Goal: Task Accomplishment & Management: Manage account settings

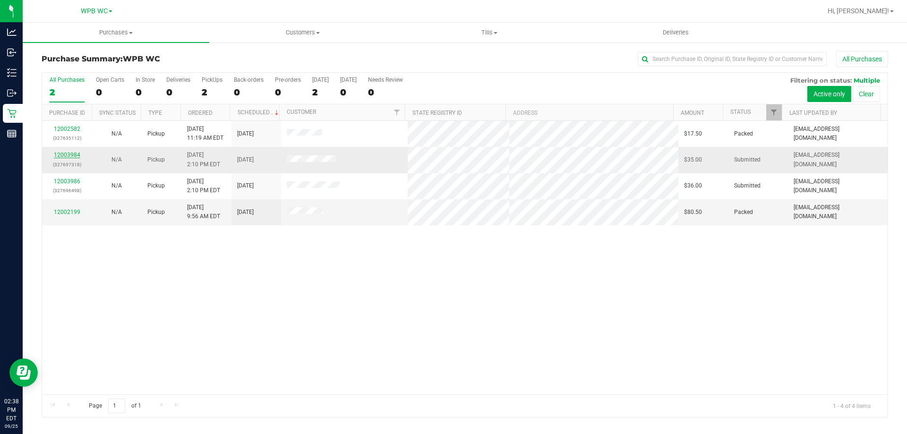
click at [76, 155] on link "12003984" at bounding box center [67, 155] width 26 height 7
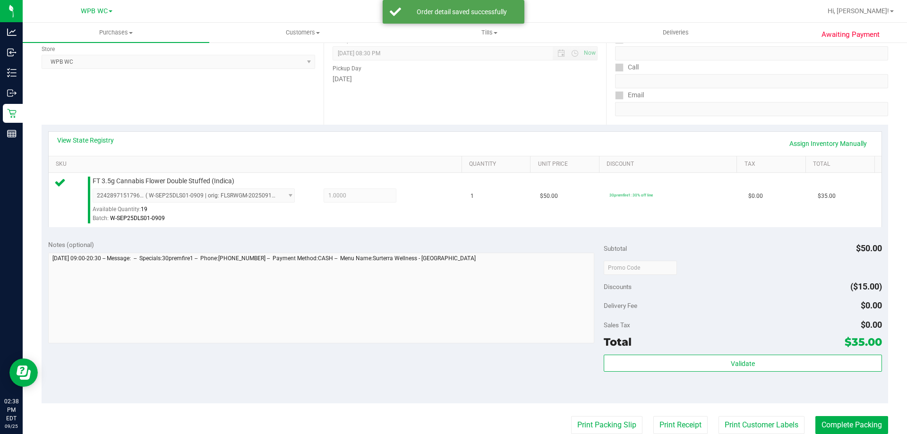
scroll to position [142, 0]
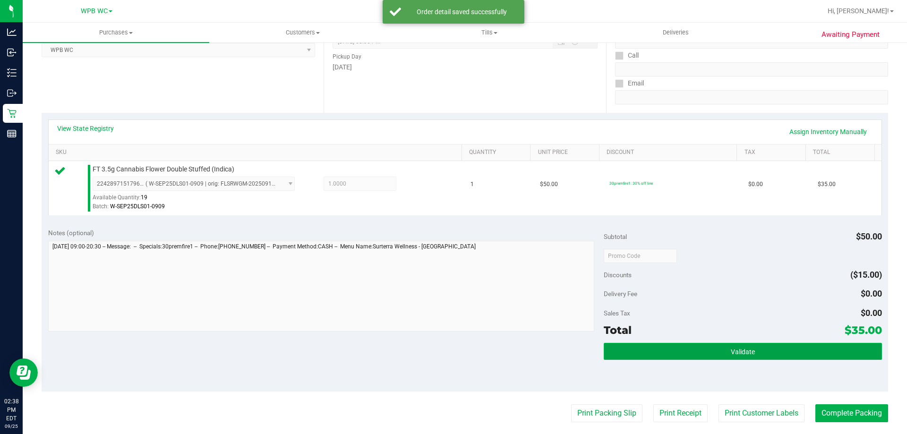
click at [751, 349] on button "Validate" at bounding box center [743, 351] width 278 height 17
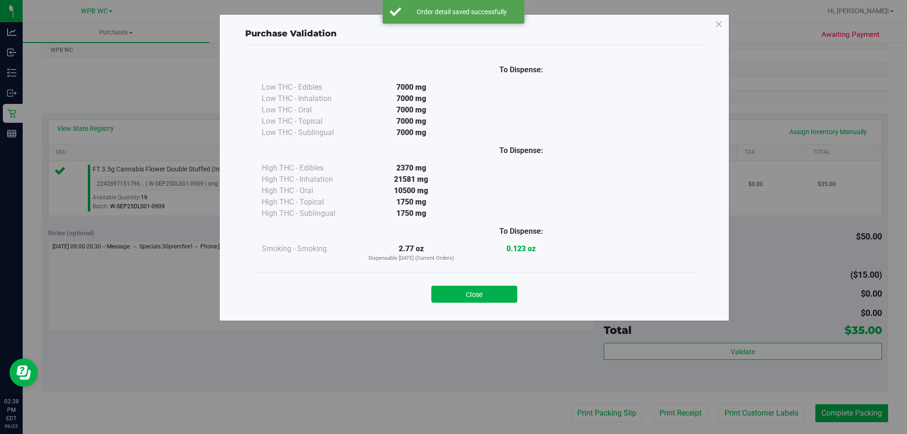
click at [500, 282] on div "Close" at bounding box center [474, 292] width 430 height 24
click at [499, 293] on button "Close" at bounding box center [474, 294] width 86 height 17
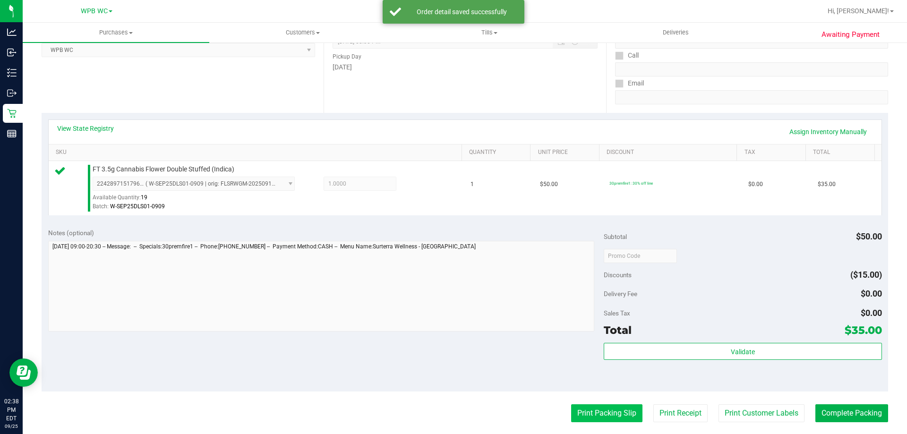
click at [595, 415] on button "Print Packing Slip" at bounding box center [606, 413] width 71 height 18
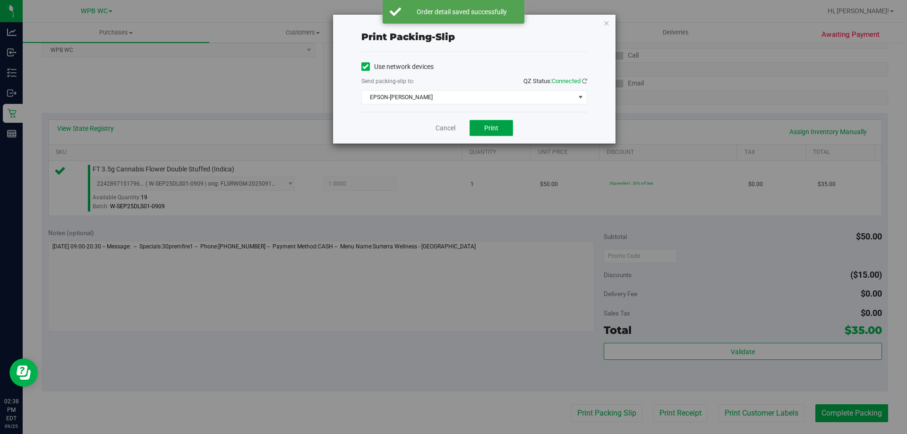
click at [489, 131] on span "Print" at bounding box center [491, 128] width 14 height 8
click at [441, 128] on link "Cancel" at bounding box center [446, 128] width 20 height 10
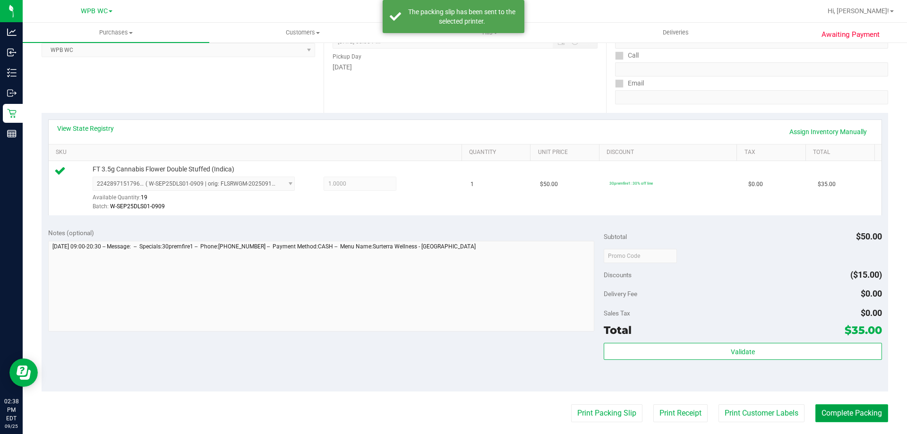
click at [835, 409] on button "Complete Packing" at bounding box center [852, 413] width 73 height 18
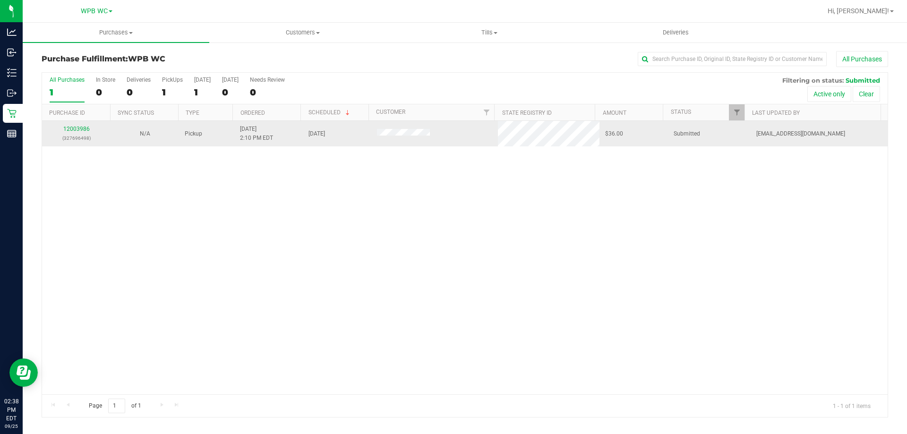
click at [84, 124] on td "12003986 (327696498)" at bounding box center [76, 134] width 69 height 26
click at [84, 131] on link "12003986" at bounding box center [76, 129] width 26 height 7
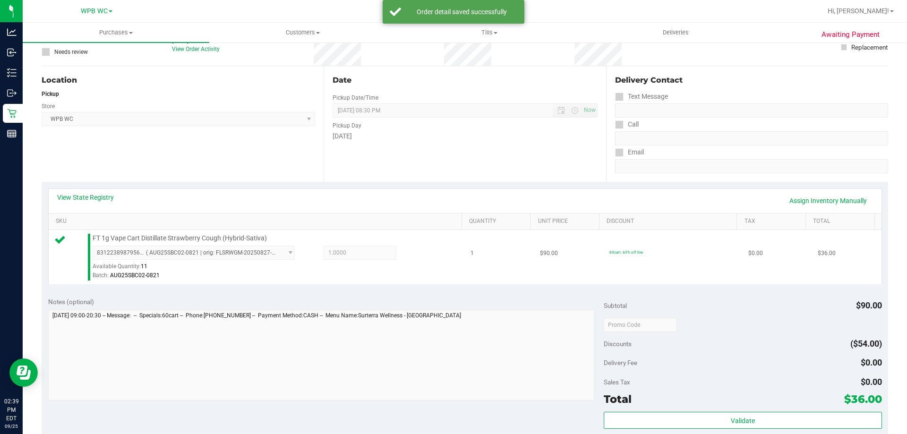
scroll to position [142, 0]
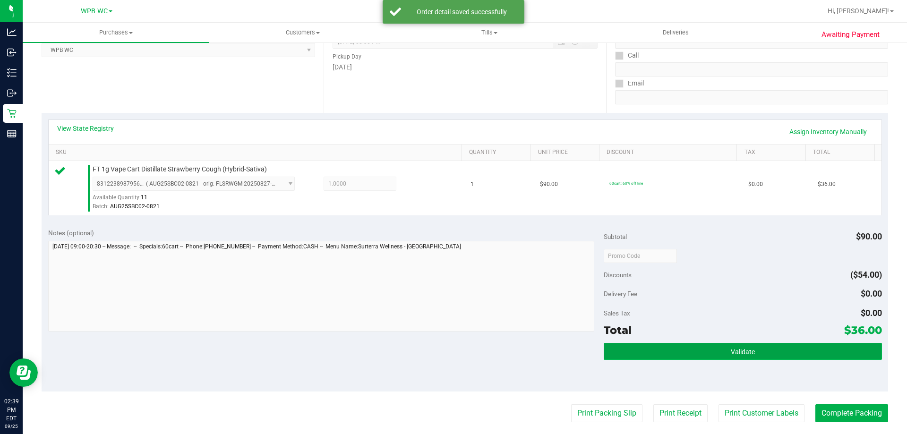
click at [731, 355] on span "Validate" at bounding box center [743, 352] width 24 height 8
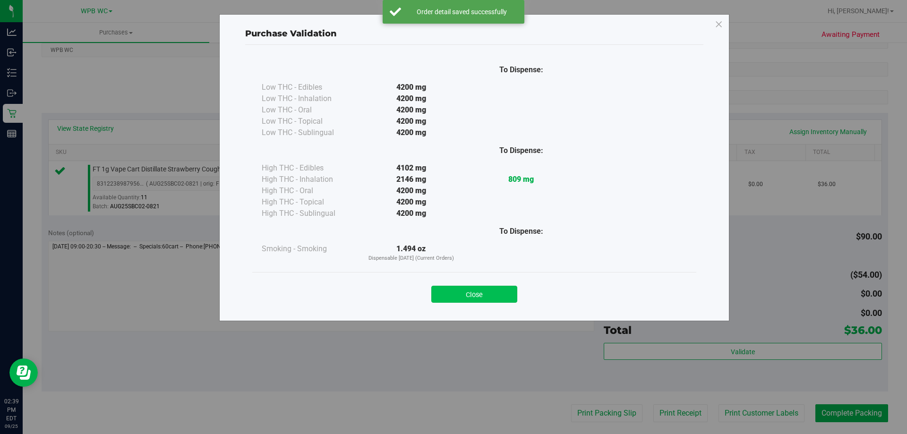
click at [492, 296] on button "Close" at bounding box center [474, 294] width 86 height 17
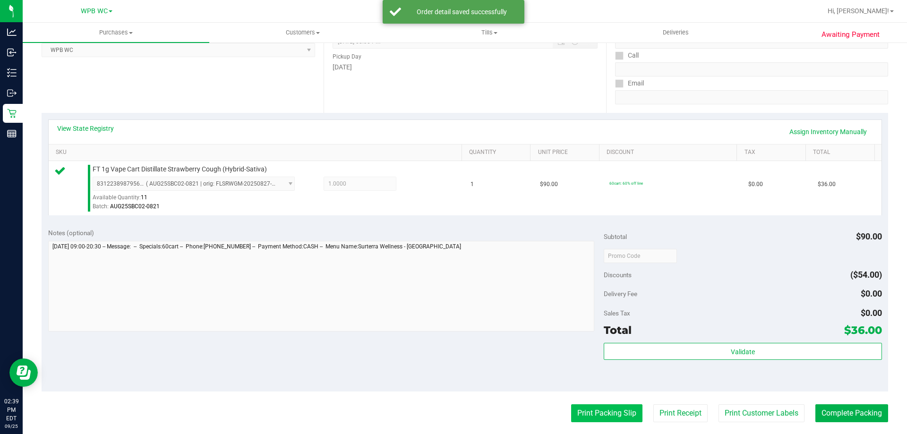
click at [621, 422] on button "Print Packing Slip" at bounding box center [606, 413] width 71 height 18
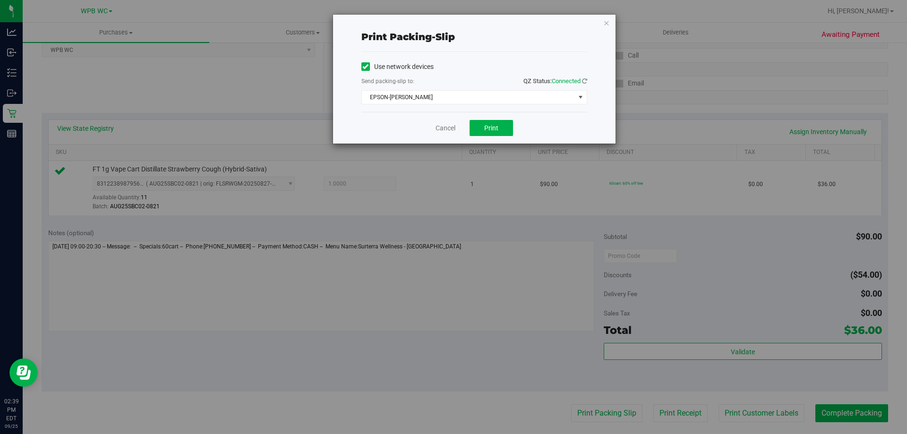
click at [499, 117] on div "Cancel Print" at bounding box center [474, 128] width 226 height 32
click at [498, 121] on button "Print" at bounding box center [491, 128] width 43 height 16
click at [446, 130] on link "Cancel" at bounding box center [446, 128] width 20 height 10
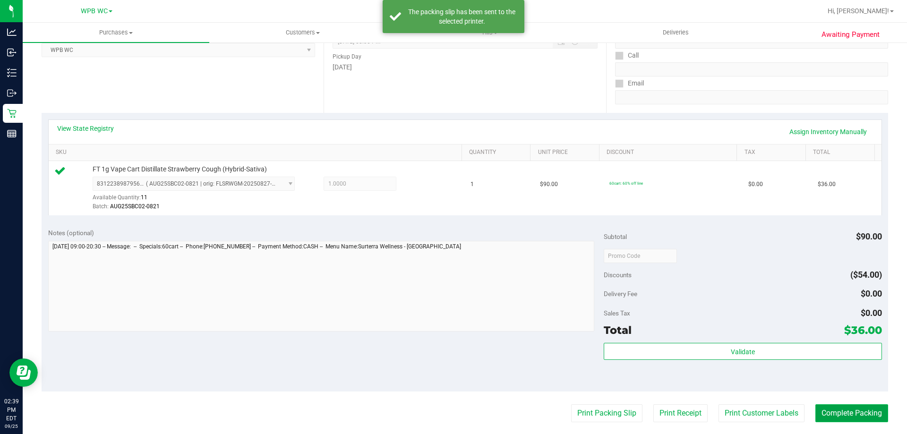
click at [850, 406] on button "Complete Packing" at bounding box center [852, 413] width 73 height 18
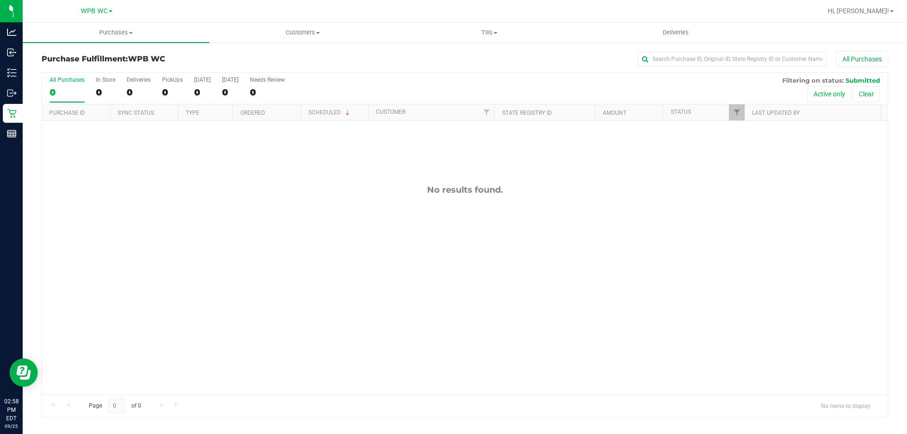
click at [570, 251] on div "No results found." at bounding box center [465, 289] width 846 height 337
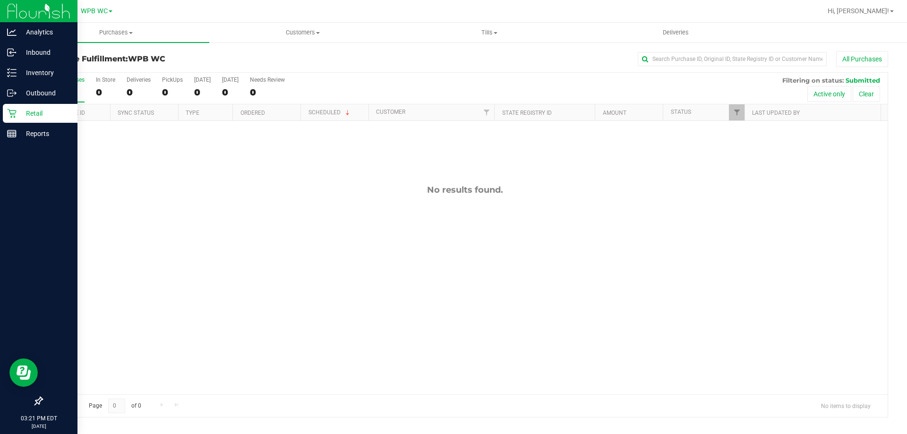
click at [17, 114] on p "Retail" at bounding box center [45, 113] width 57 height 11
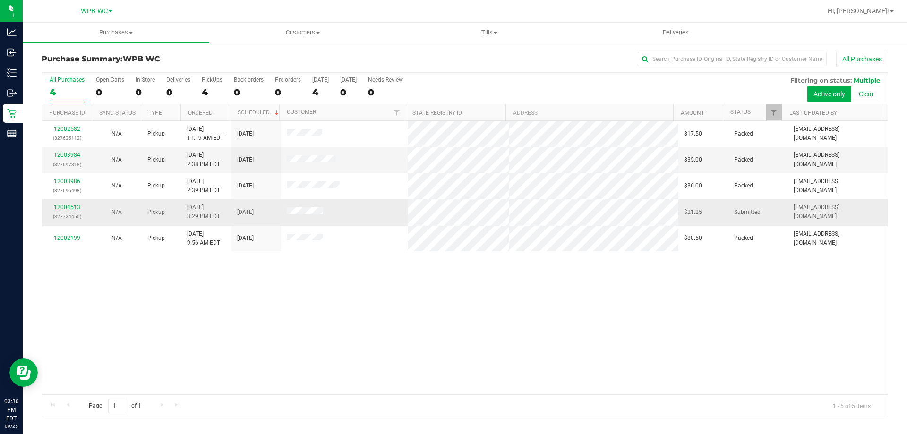
click at [72, 201] on td "12004513 (327724450)" at bounding box center [67, 212] width 50 height 26
click at [71, 206] on link "12004513" at bounding box center [67, 207] width 26 height 7
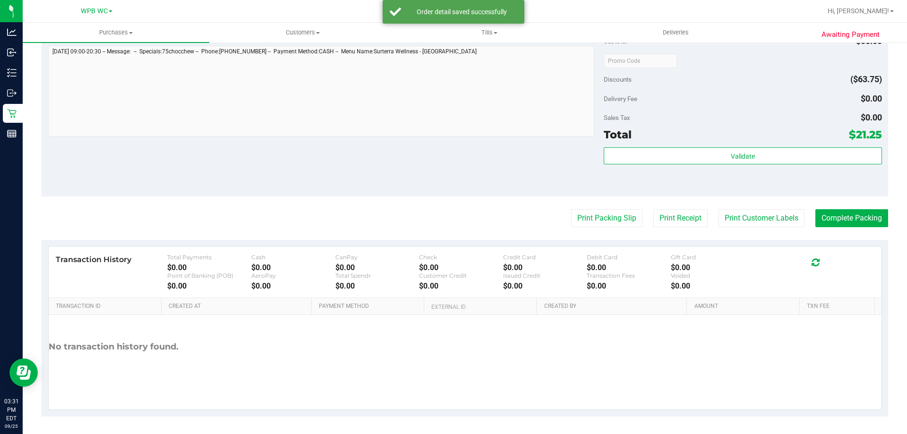
scroll to position [448, 0]
click at [595, 206] on purchase-details "Back Edit Purchase Cancel Purchase View Profile # 12004513 BioTrack ID: - Submi…" at bounding box center [465, 9] width 847 height 812
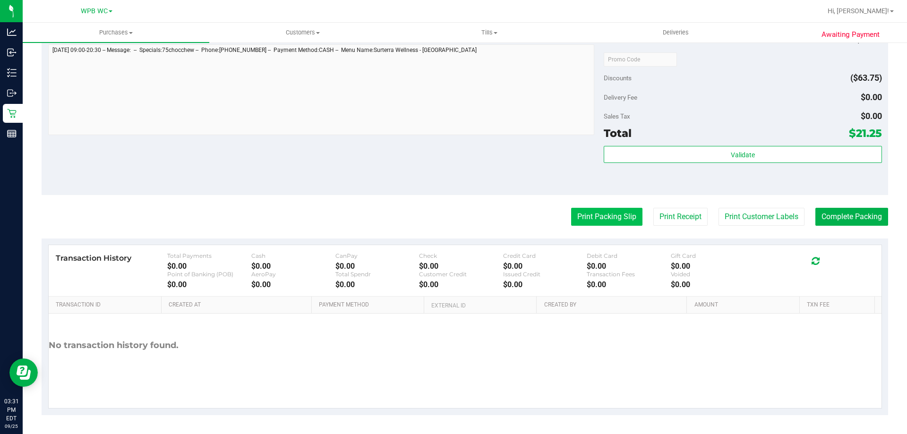
click at [594, 220] on button "Print Packing Slip" at bounding box center [606, 217] width 71 height 18
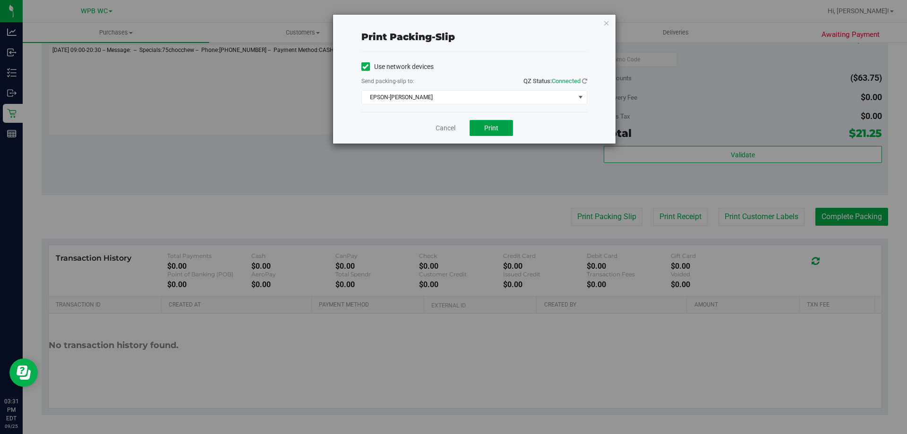
click at [485, 126] on span "Print" at bounding box center [491, 128] width 14 height 8
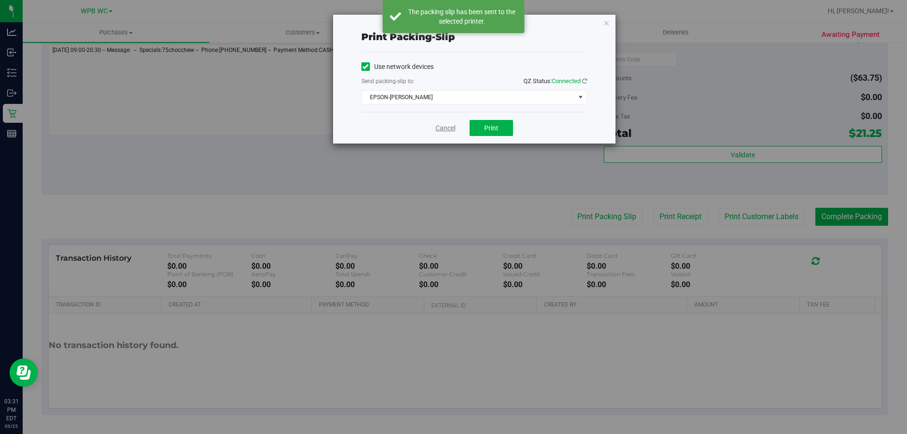
click at [448, 131] on link "Cancel" at bounding box center [446, 128] width 20 height 10
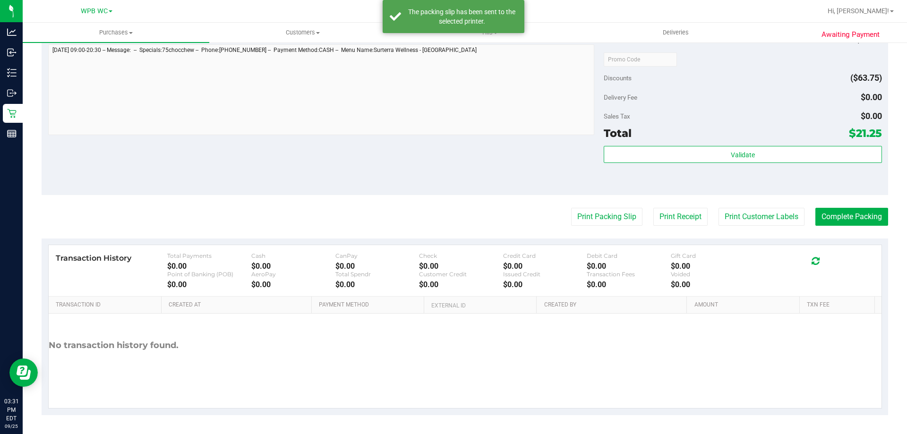
click at [793, 167] on div "Validate" at bounding box center [743, 167] width 278 height 43
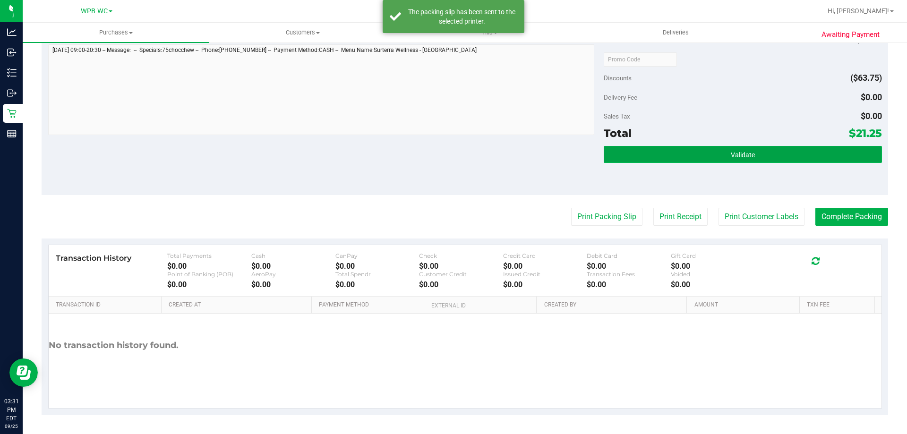
click at [783, 159] on button "Validate" at bounding box center [743, 154] width 278 height 17
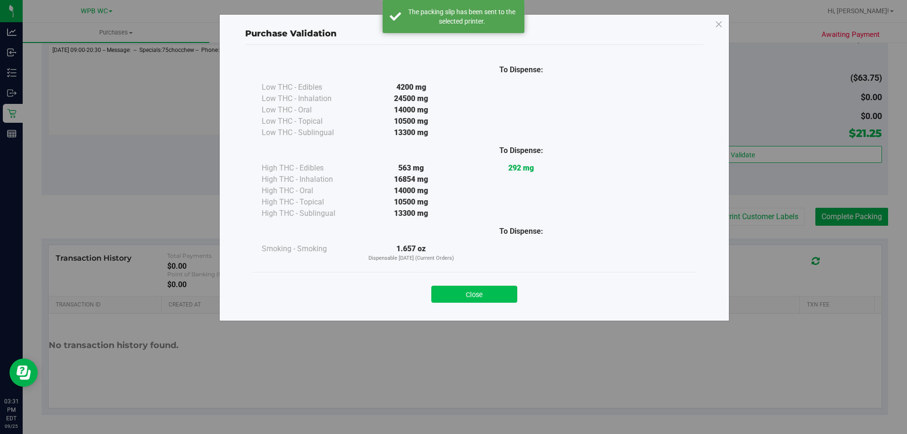
click at [462, 301] on button "Close" at bounding box center [474, 294] width 86 height 17
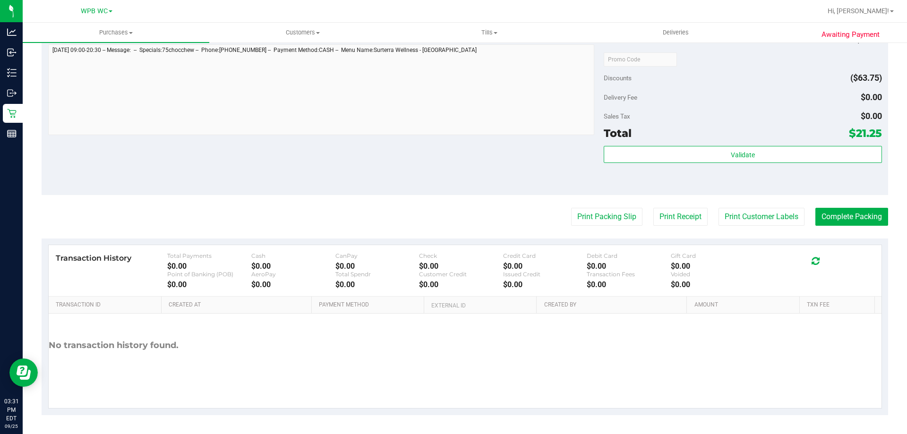
click at [733, 129] on div "Total $21.25" at bounding box center [743, 133] width 278 height 17
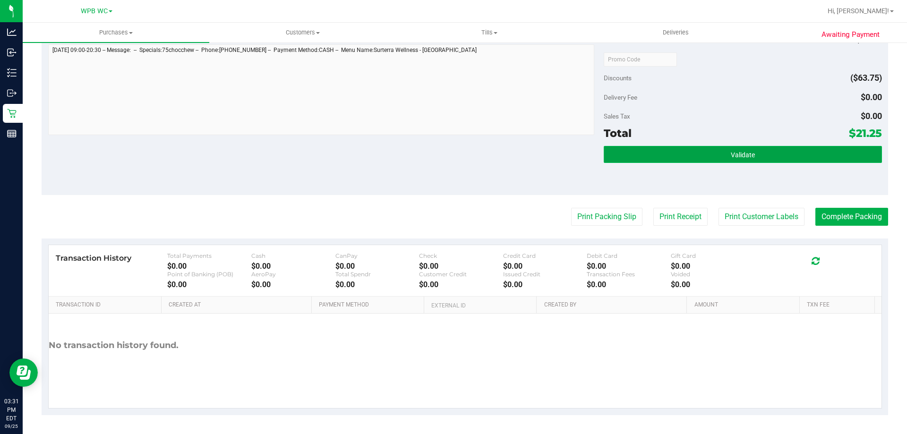
click at [729, 162] on button "Validate" at bounding box center [743, 154] width 278 height 17
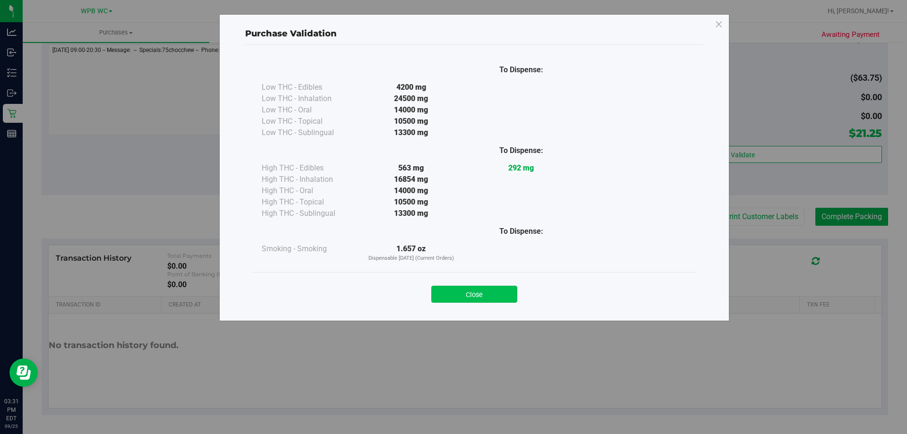
click at [482, 295] on button "Close" at bounding box center [474, 294] width 86 height 17
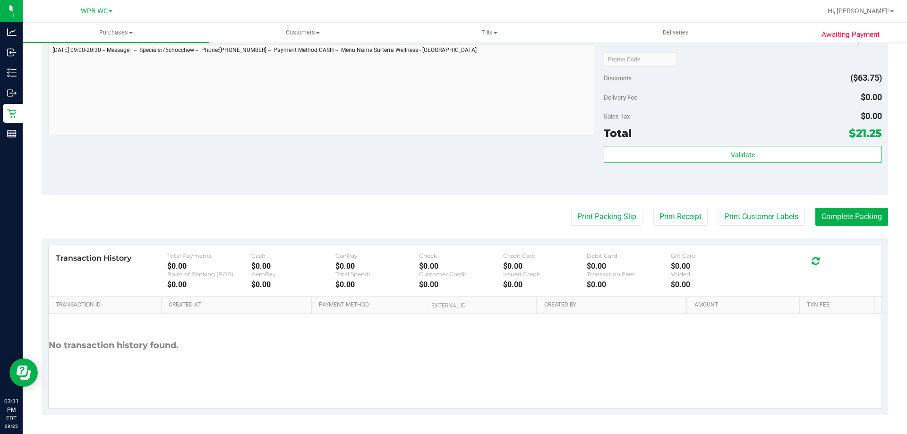
click at [831, 230] on purchase-details "Back Edit Purchase Cancel Purchase View Profile # 12004513 BioTrack ID: - Submi…" at bounding box center [465, 9] width 847 height 812
click at [837, 216] on button "Complete Packing" at bounding box center [852, 217] width 73 height 18
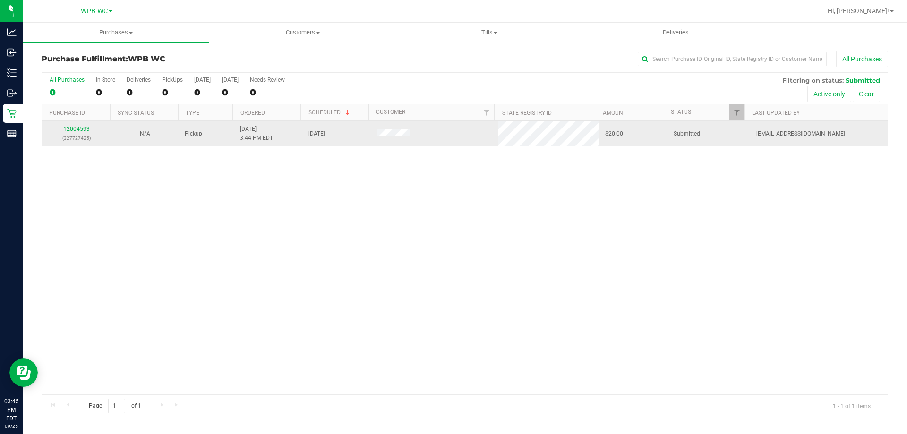
click at [79, 129] on link "12004593" at bounding box center [76, 129] width 26 height 7
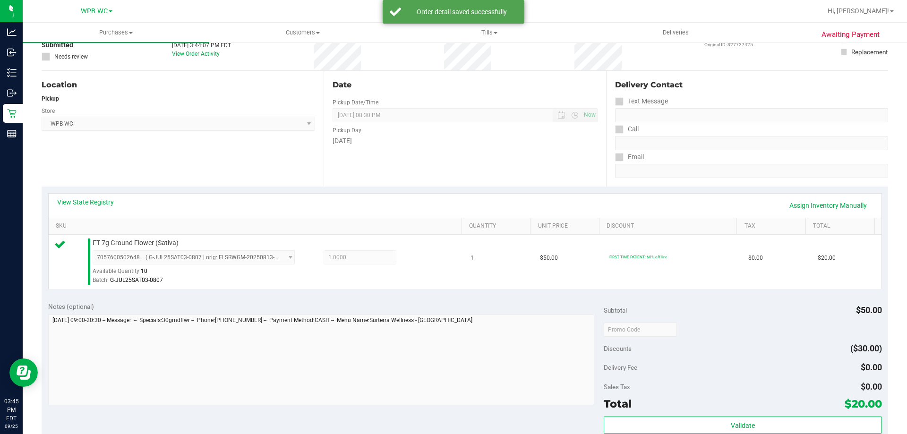
scroll to position [142, 0]
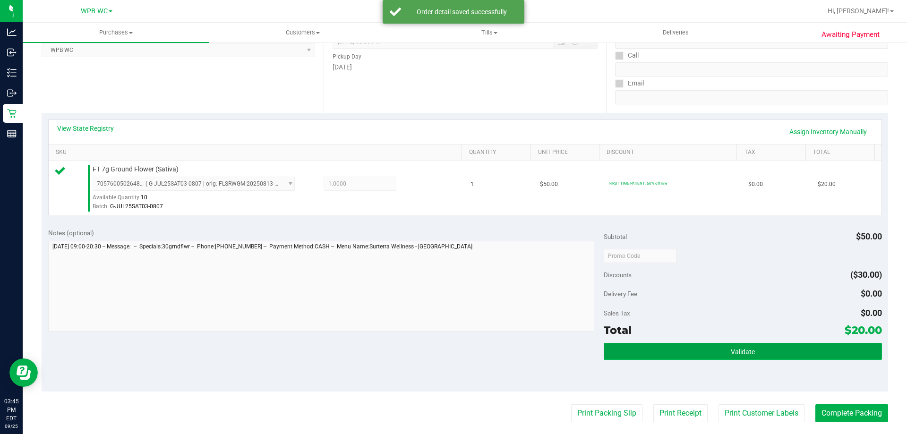
click at [739, 345] on button "Validate" at bounding box center [743, 351] width 278 height 17
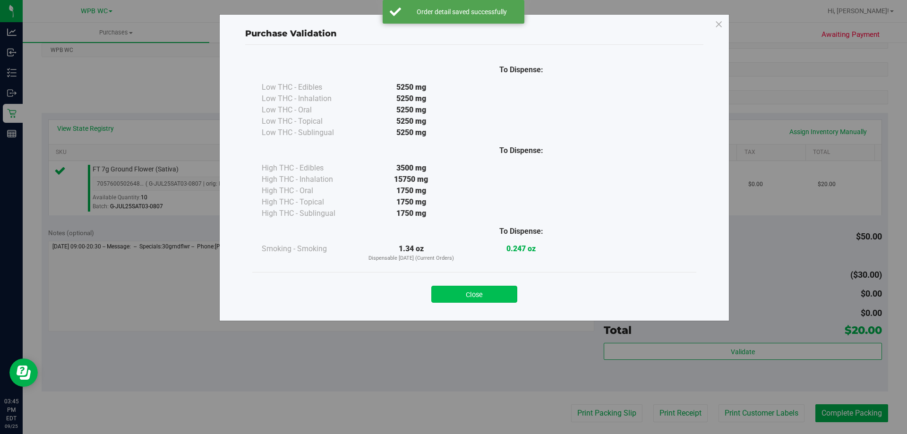
click at [481, 296] on button "Close" at bounding box center [474, 294] width 86 height 17
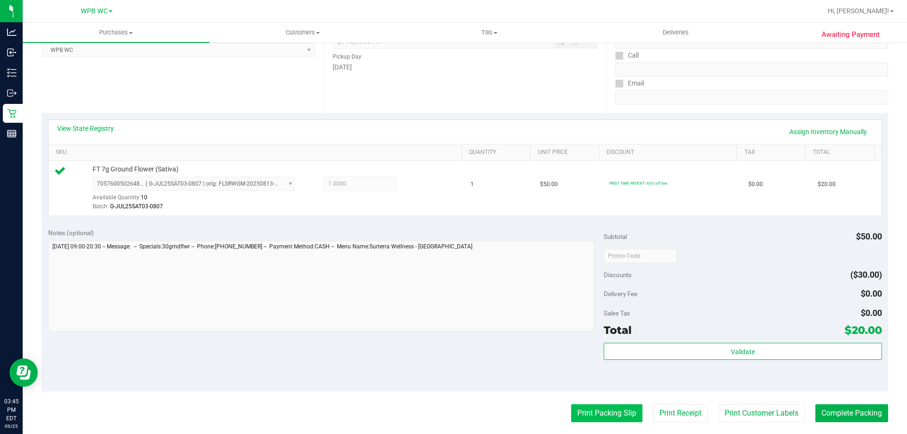
click at [606, 409] on button "Print Packing Slip" at bounding box center [606, 413] width 71 height 18
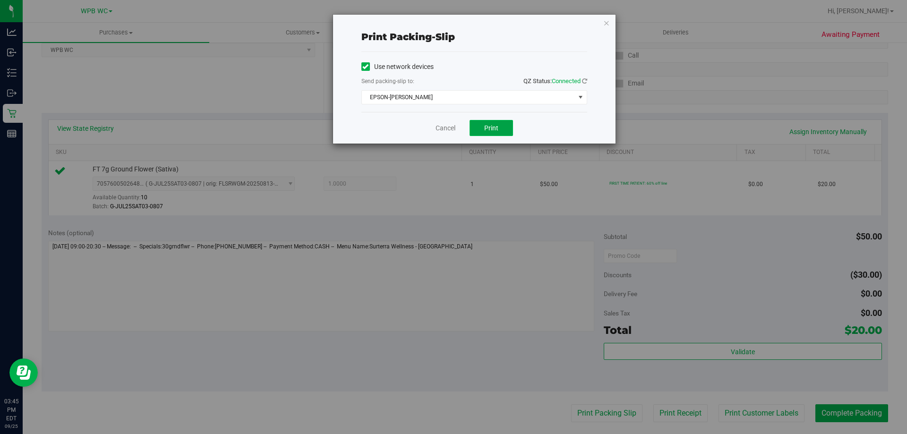
click at [492, 130] on span "Print" at bounding box center [491, 128] width 14 height 8
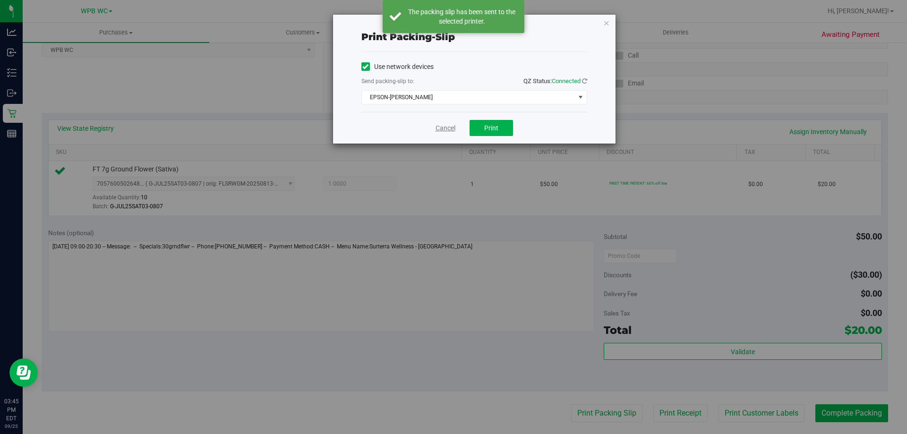
click at [454, 127] on link "Cancel" at bounding box center [446, 128] width 20 height 10
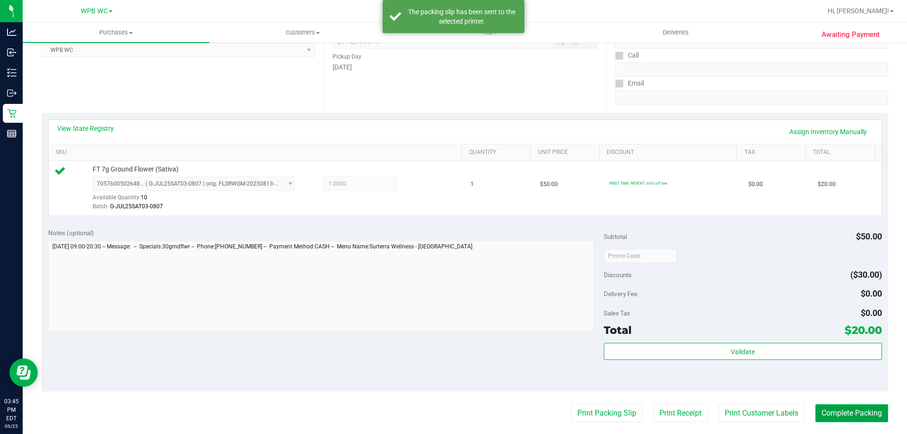
click at [854, 408] on button "Complete Packing" at bounding box center [852, 413] width 73 height 18
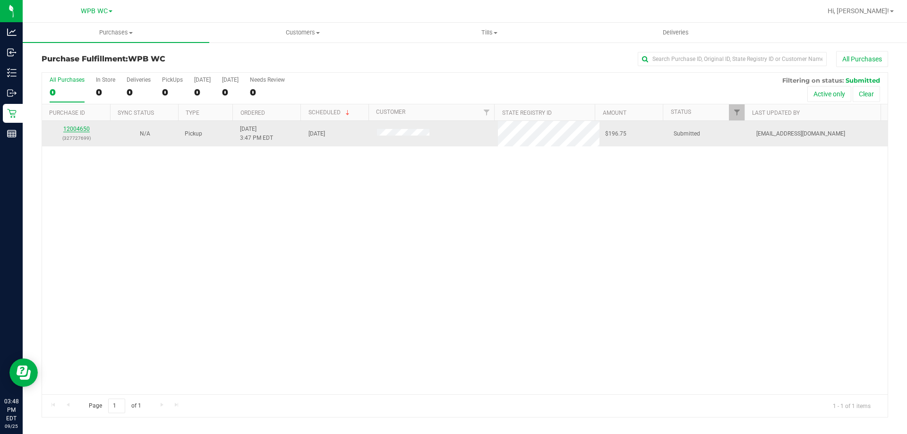
click at [73, 129] on link "12004650" at bounding box center [76, 129] width 26 height 7
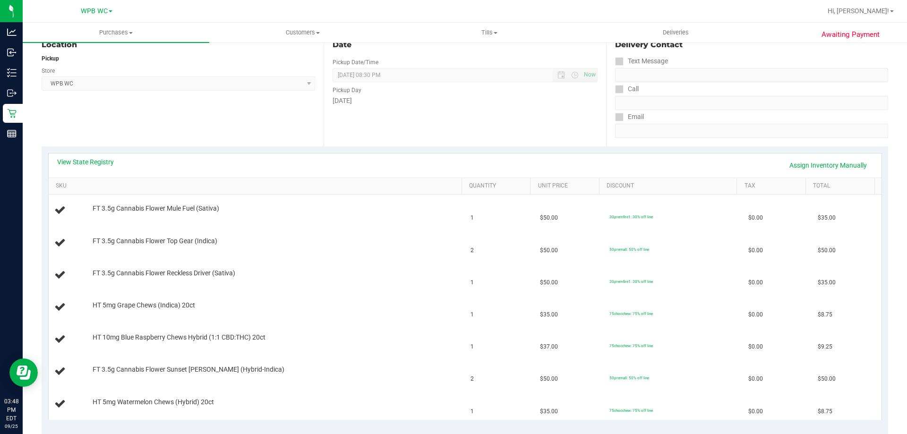
scroll to position [142, 0]
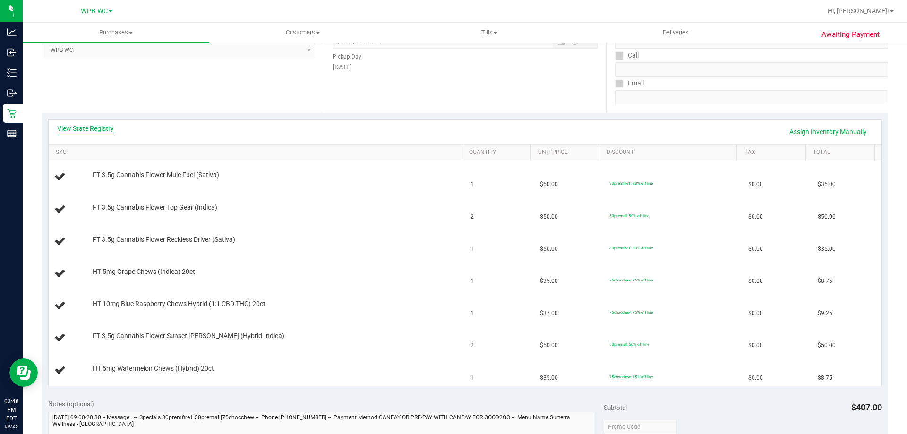
click at [80, 128] on link "View State Registry" at bounding box center [85, 128] width 57 height 9
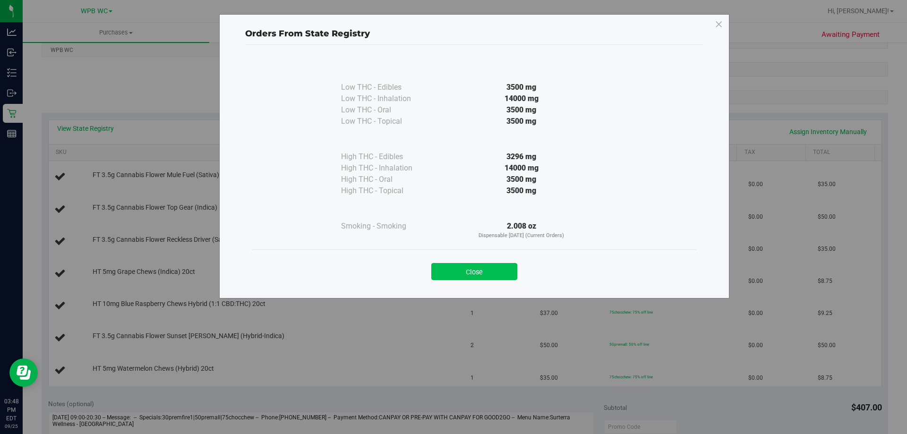
click at [508, 273] on button "Close" at bounding box center [474, 271] width 86 height 17
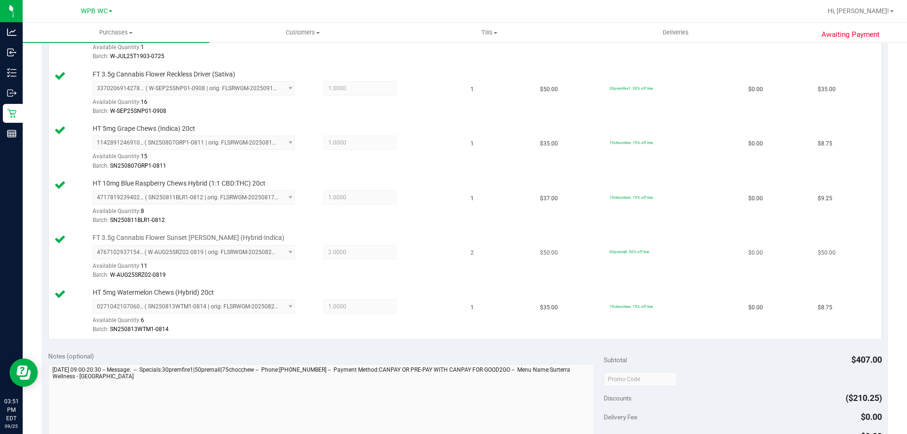
scroll to position [567, 0]
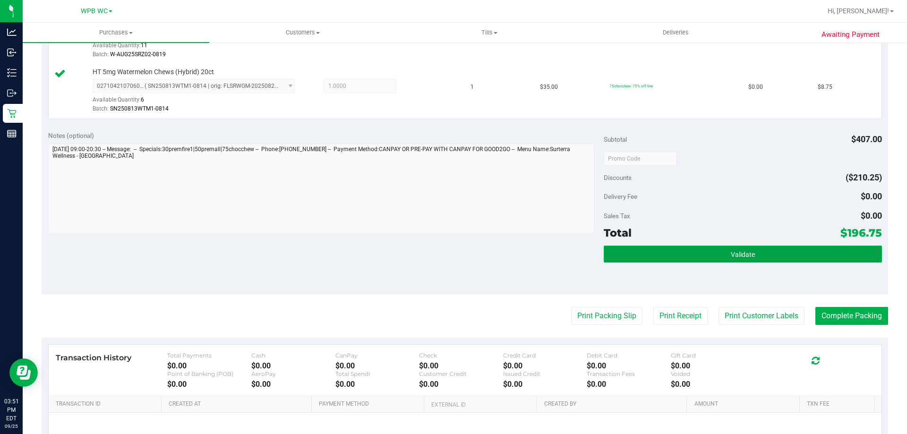
click at [711, 249] on button "Validate" at bounding box center [743, 254] width 278 height 17
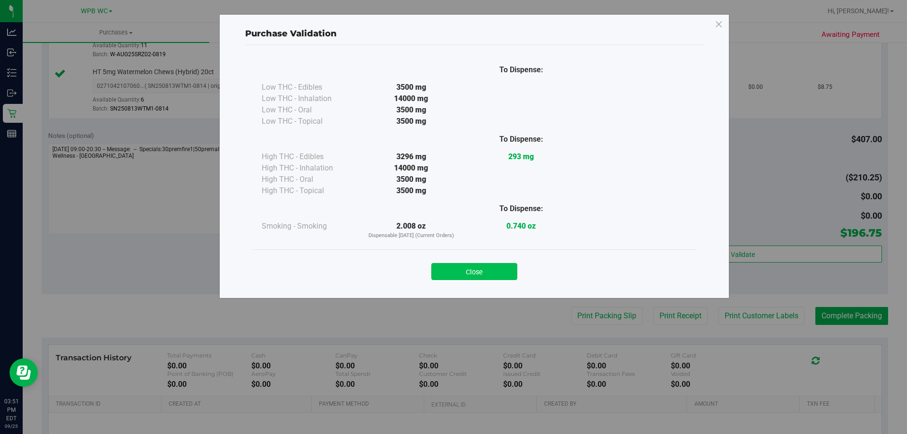
click at [470, 274] on button "Close" at bounding box center [474, 271] width 86 height 17
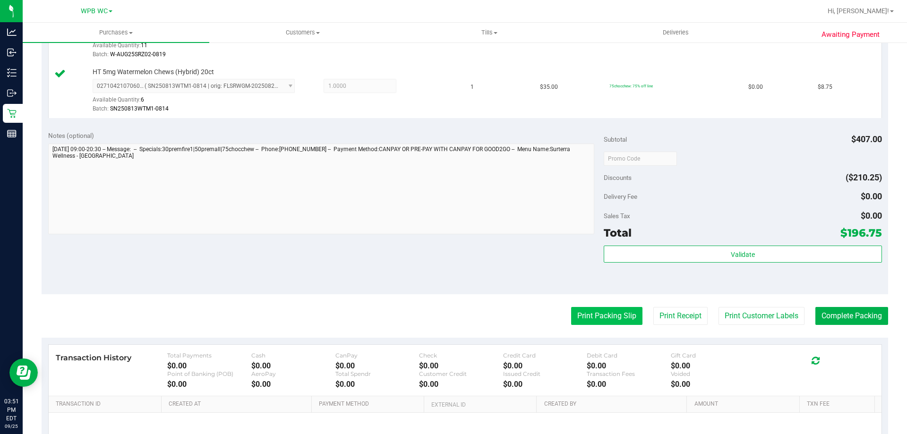
click at [622, 323] on button "Print Packing Slip" at bounding box center [606, 316] width 71 height 18
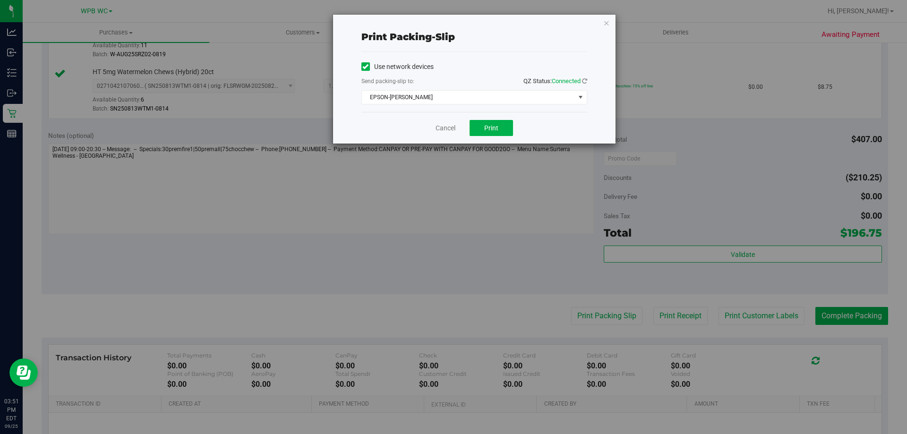
click at [501, 136] on div "Cancel Print" at bounding box center [474, 128] width 226 height 32
click at [499, 129] on button "Print" at bounding box center [491, 128] width 43 height 16
click at [439, 129] on link "Cancel" at bounding box center [446, 128] width 20 height 10
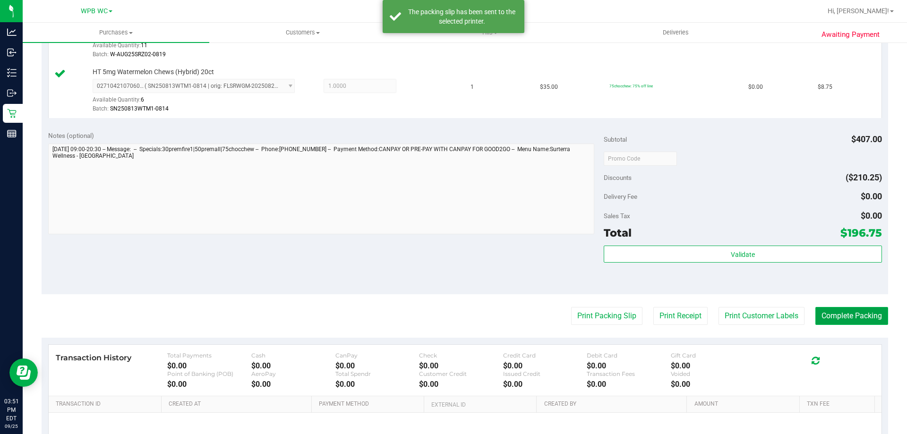
click at [842, 316] on button "Complete Packing" at bounding box center [852, 316] width 73 height 18
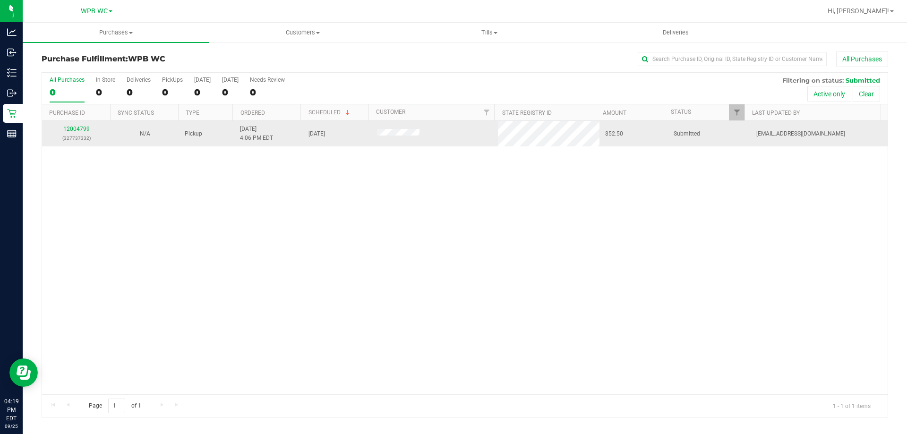
click at [78, 124] on td "12004799 (327737332)" at bounding box center [76, 134] width 69 height 26
click at [83, 129] on link "12004799" at bounding box center [76, 129] width 26 height 7
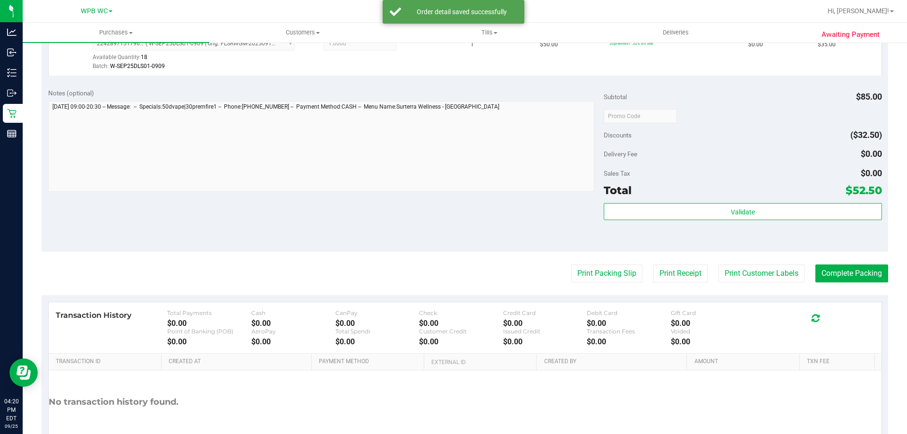
scroll to position [378, 0]
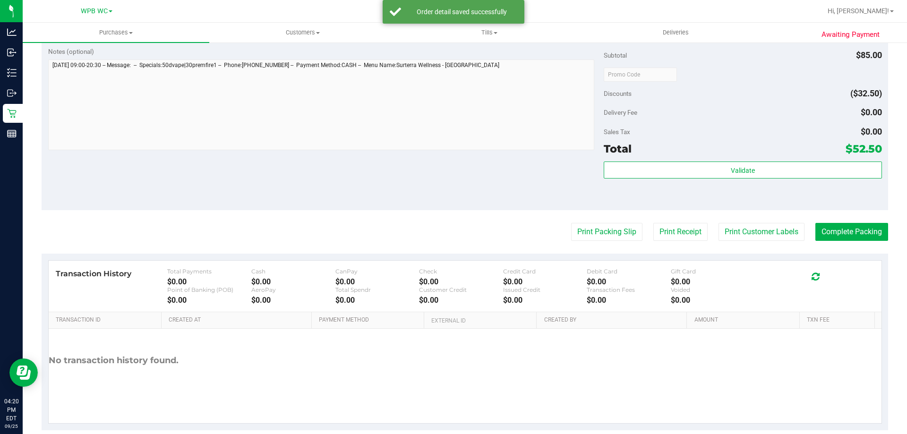
click at [787, 218] on purchase-details "Back Edit Purchase Cancel Purchase View Profile # 12004799 BioTrack ID: - Submi…" at bounding box center [465, 51] width 847 height 757
click at [782, 235] on button "Print Customer Labels" at bounding box center [762, 232] width 86 height 18
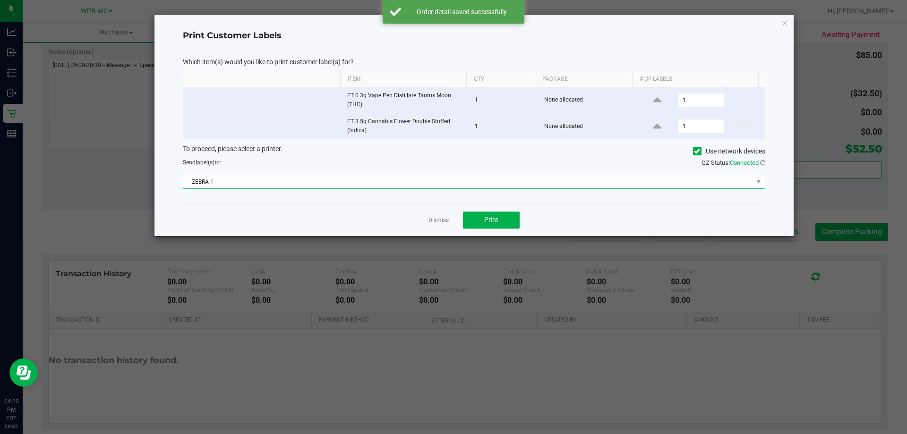
click at [481, 184] on span "ZEBRA-1" at bounding box center [468, 181] width 570 height 13
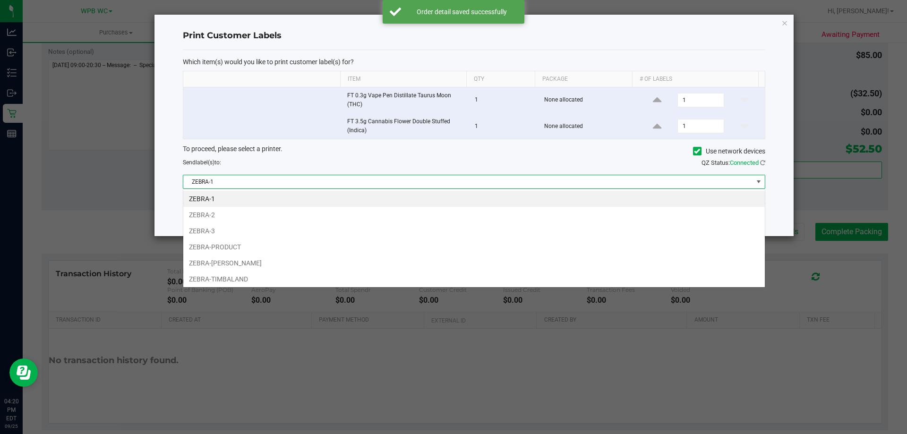
scroll to position [14, 582]
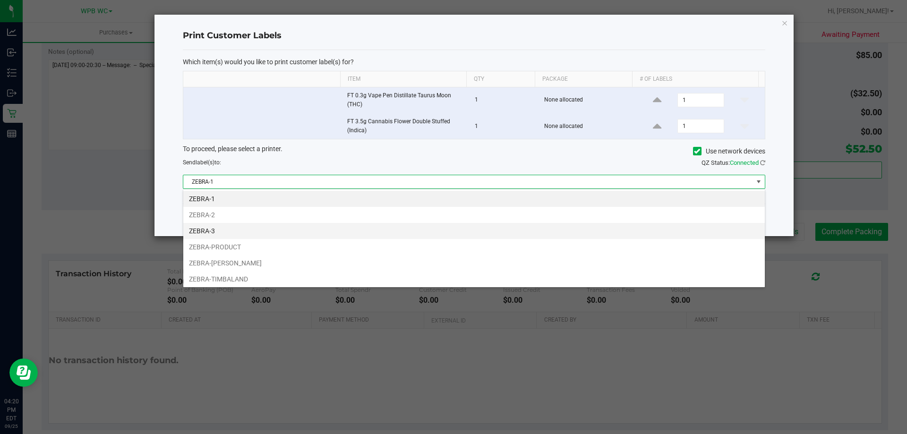
click at [226, 231] on li "ZEBRA-3" at bounding box center [474, 231] width 582 height 16
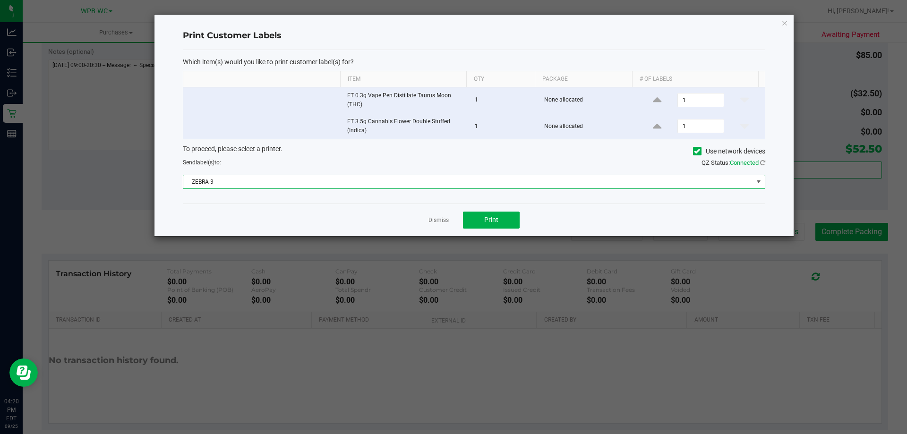
click at [348, 223] on div "Dismiss Print" at bounding box center [474, 220] width 583 height 33
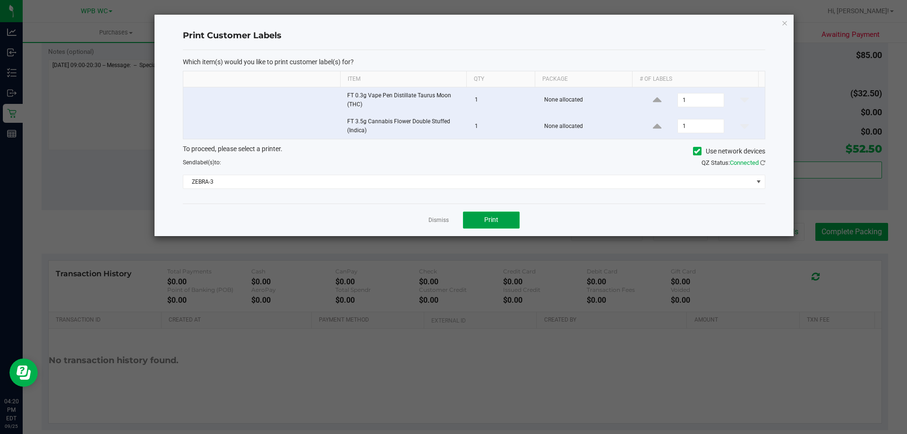
click at [494, 226] on button "Print" at bounding box center [491, 220] width 57 height 17
click at [438, 220] on link "Dismiss" at bounding box center [439, 220] width 20 height 8
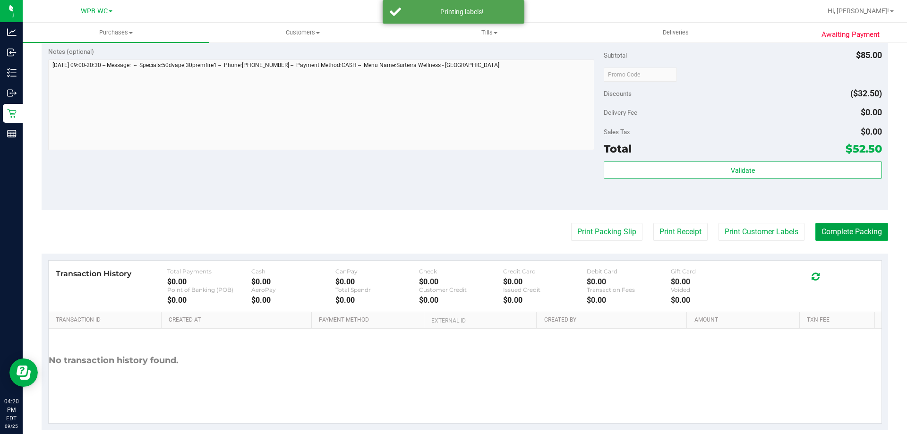
click at [842, 232] on button "Complete Packing" at bounding box center [852, 232] width 73 height 18
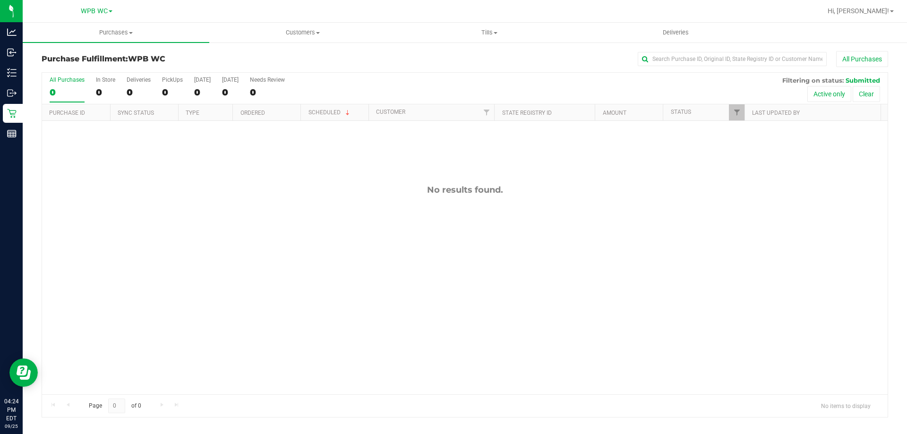
click at [351, 313] on div "No results found." at bounding box center [465, 289] width 846 height 337
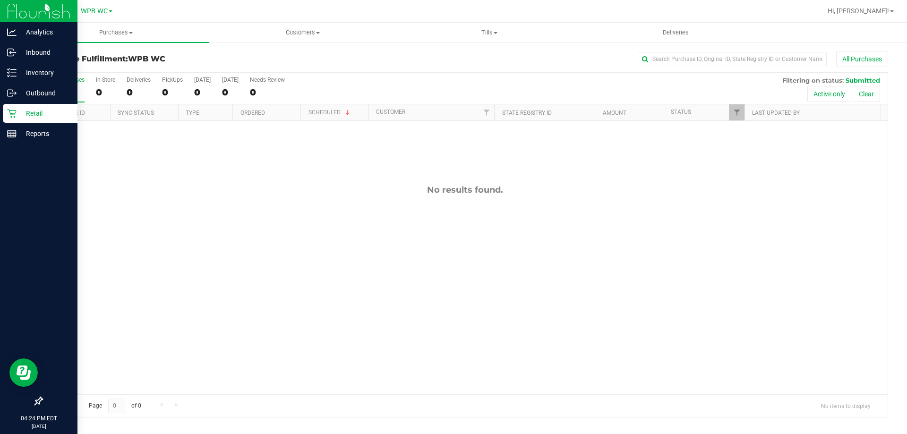
click at [17, 108] on p "Retail" at bounding box center [45, 113] width 57 height 11
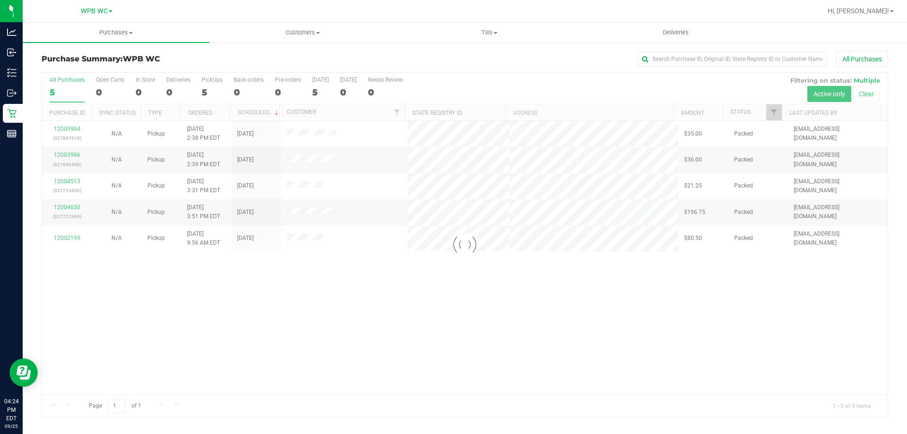
click at [609, 310] on div at bounding box center [465, 245] width 846 height 344
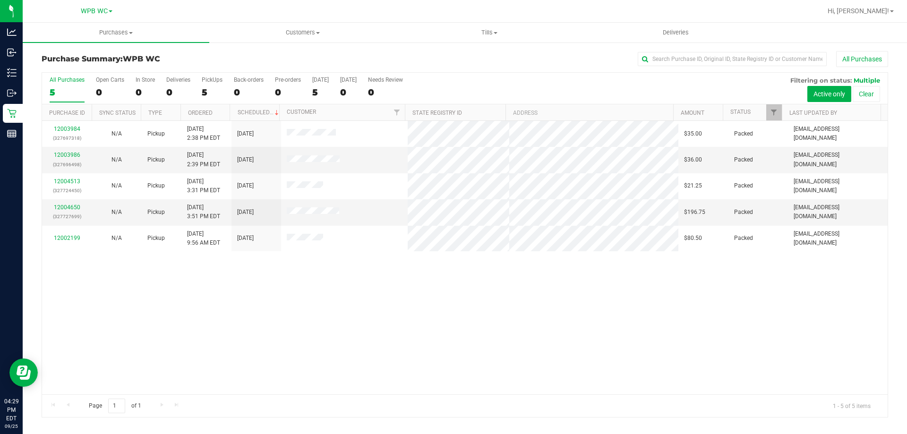
click at [314, 272] on div "12003984 (327697318) N/A Pickup [DATE] 2:38 PM EDT 9/25/2025 $35.00 Packed [EMA…" at bounding box center [465, 258] width 846 height 274
click at [291, 390] on div "12003984 (327697318) N/A Pickup [DATE] 2:38 PM EDT 9/25/2025 $35.00 Packed [EMA…" at bounding box center [465, 258] width 846 height 274
